Goal: Task Accomplishment & Management: Use online tool/utility

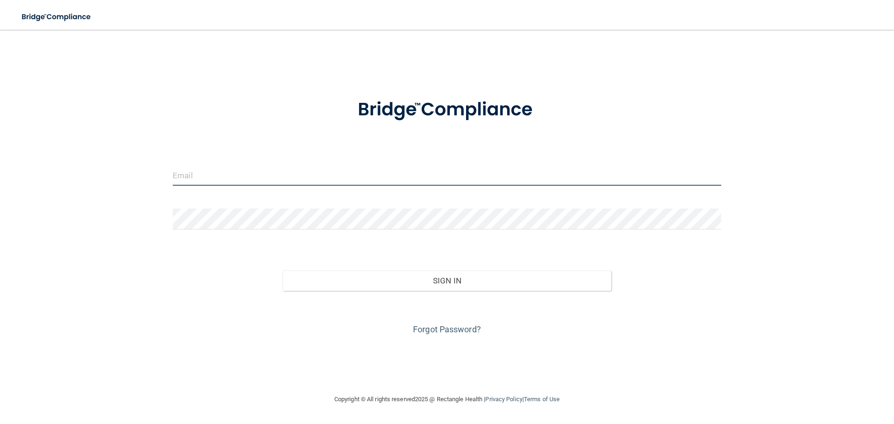
click at [212, 186] on input "email" at bounding box center [447, 175] width 549 height 21
type input "[EMAIL_ADDRESS][DOMAIN_NAME]"
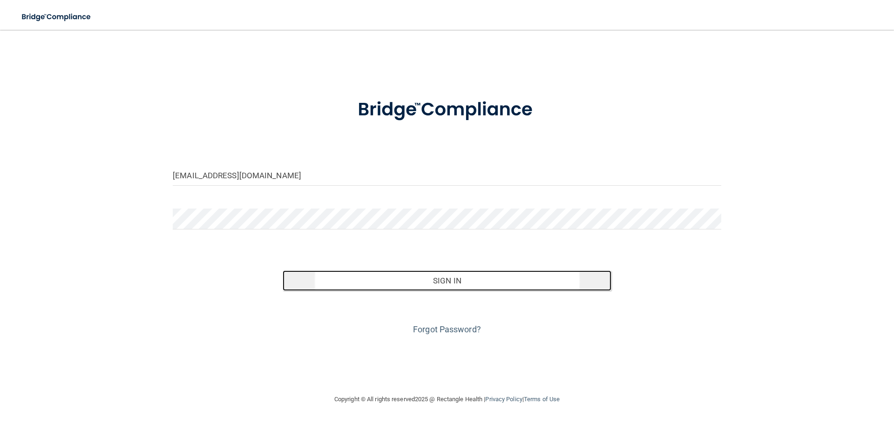
click at [434, 291] on button "Sign In" at bounding box center [447, 281] width 329 height 20
click at [426, 291] on button "Sign In" at bounding box center [447, 281] width 329 height 20
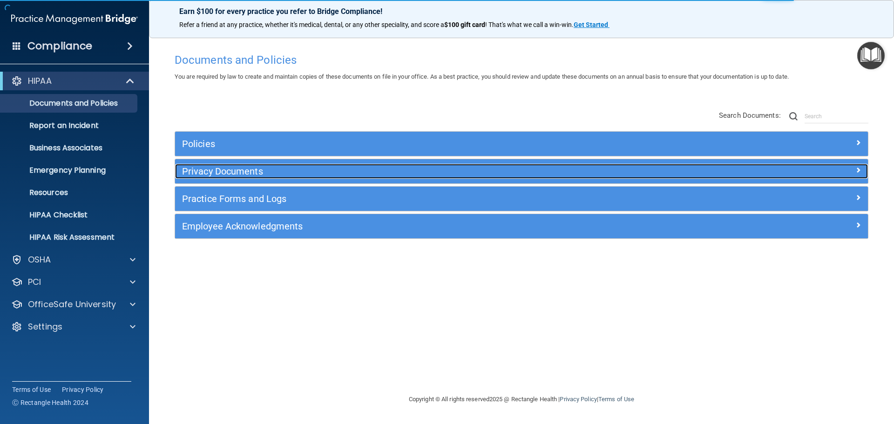
click at [245, 171] on h5 "Privacy Documents" at bounding box center [435, 171] width 506 height 10
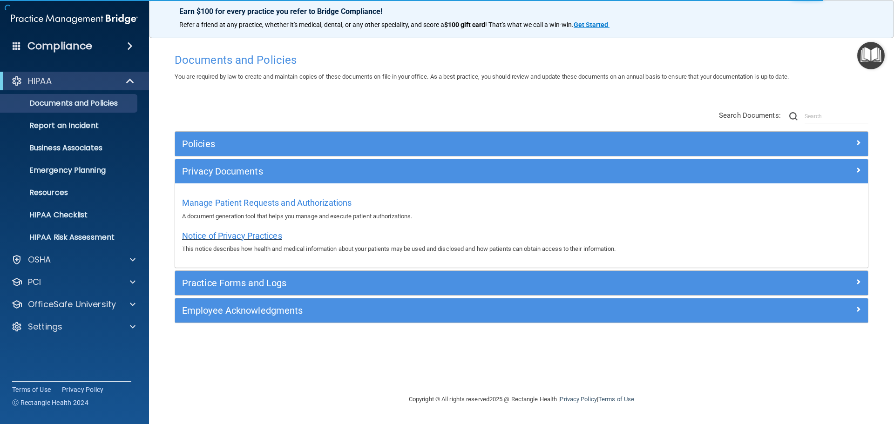
click at [217, 235] on span "Notice of Privacy Practices" at bounding box center [232, 236] width 100 height 10
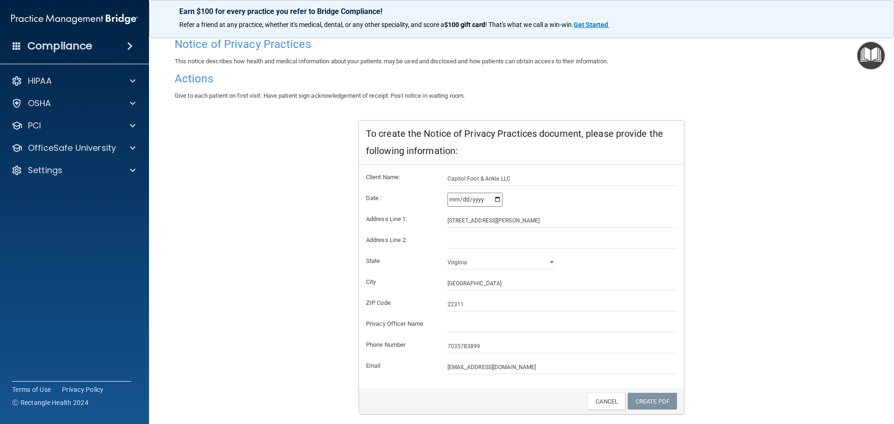
scroll to position [93, 0]
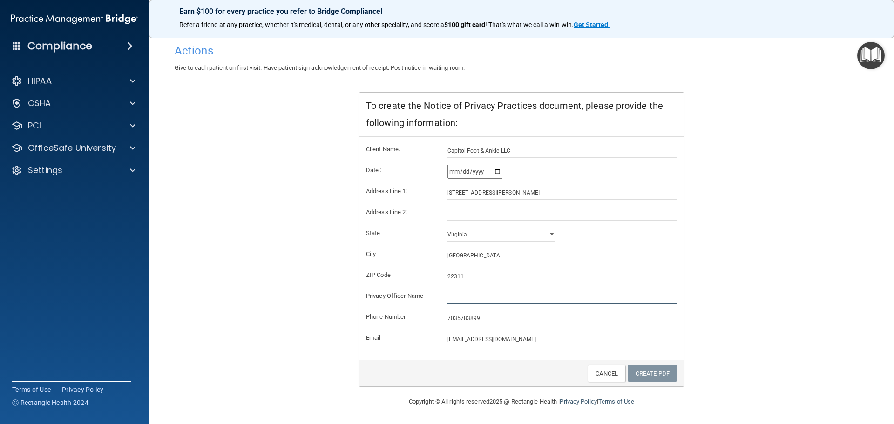
click at [448, 293] on input "text" at bounding box center [563, 298] width 230 height 14
type input "[PERSON_NAME]"
click at [643, 376] on link "Create PDF" at bounding box center [652, 373] width 49 height 17
